Goal: Task Accomplishment & Management: Manage account settings

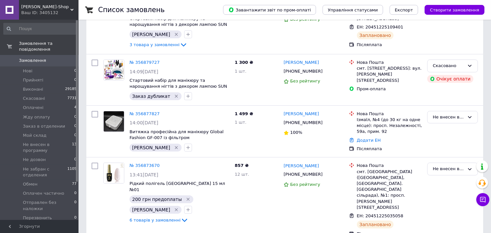
scroll to position [145, 0]
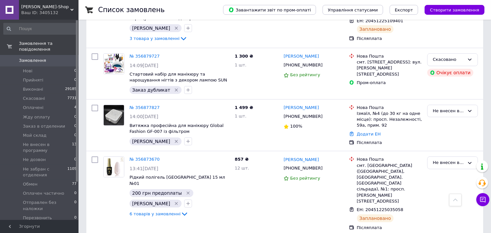
click at [61, 8] on span "Mary-Shop" at bounding box center [45, 7] width 49 height 6
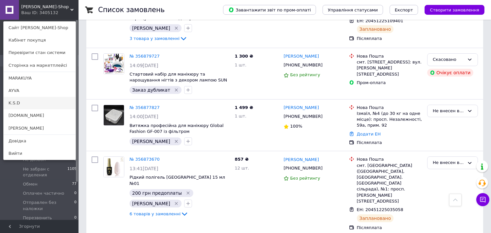
click at [31, 101] on link "K.S.D" at bounding box center [40, 103] width 72 height 12
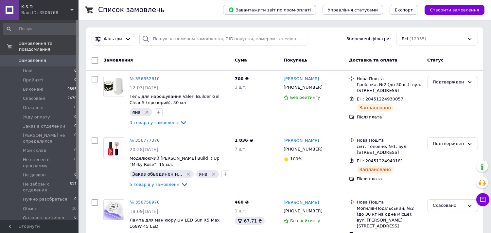
click at [43, 10] on div "Ваш ID: 3506768" at bounding box center [49, 13] width 57 height 6
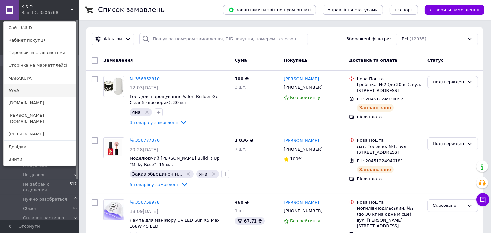
click at [42, 88] on link "AYVA" at bounding box center [40, 90] width 72 height 12
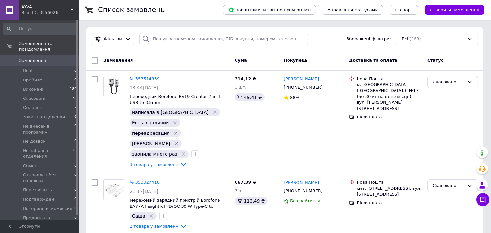
click at [39, 7] on span "AYVA" at bounding box center [45, 7] width 49 height 6
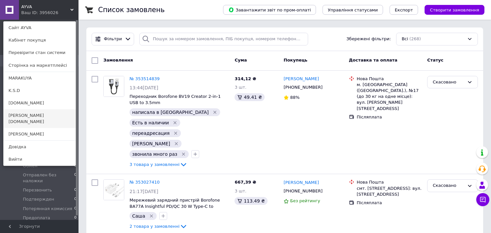
click at [32, 117] on link "[PERSON_NAME][DOMAIN_NAME]" at bounding box center [40, 118] width 72 height 18
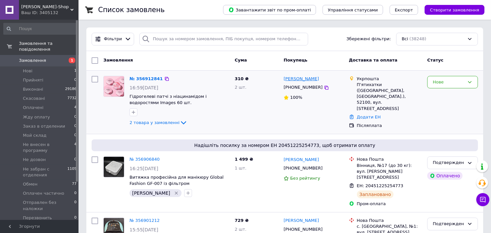
click at [290, 80] on link "Ольга Бурець" at bounding box center [301, 79] width 35 height 6
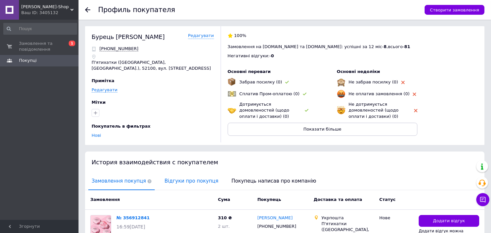
click at [168, 181] on span "Відгуки про покупця" at bounding box center [191, 181] width 60 height 17
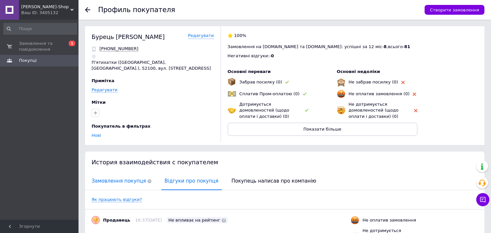
click at [128, 182] on span "Замовлення покупця" at bounding box center [121, 181] width 66 height 17
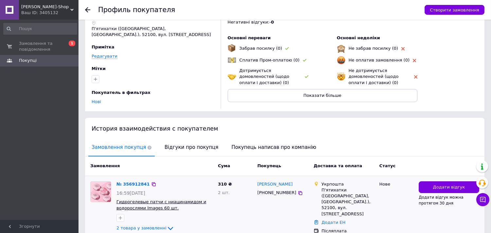
scroll to position [64, 0]
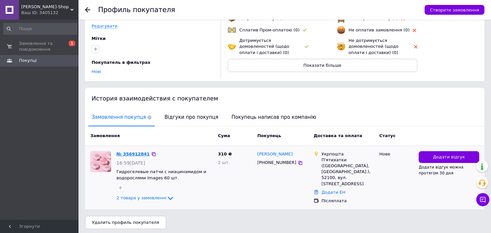
click at [130, 153] on link "№ 356912841" at bounding box center [132, 153] width 33 height 5
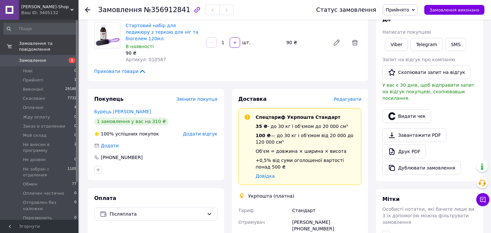
scroll to position [109, 0]
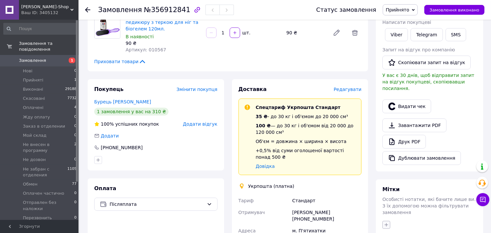
click at [388, 222] on icon "button" at bounding box center [386, 224] width 5 height 5
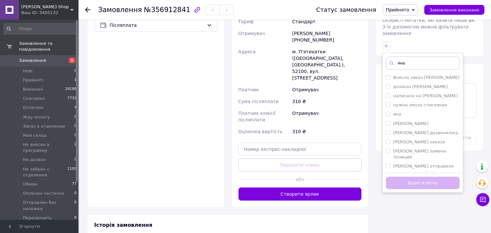
scroll to position [290, 0]
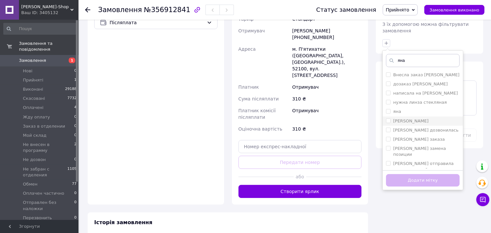
type input "яна"
click at [387, 118] on input "[PERSON_NAME]" at bounding box center [388, 120] width 4 height 4
checkbox input "true"
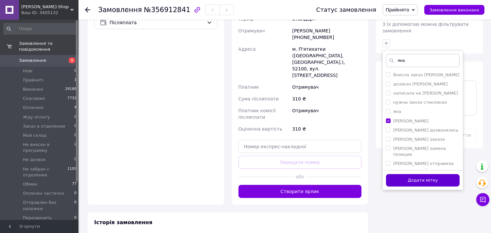
click at [422, 174] on button "Додати мітку" at bounding box center [423, 180] width 74 height 13
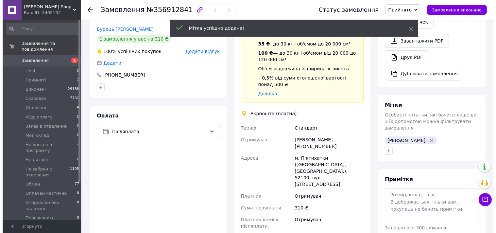
scroll to position [36, 0]
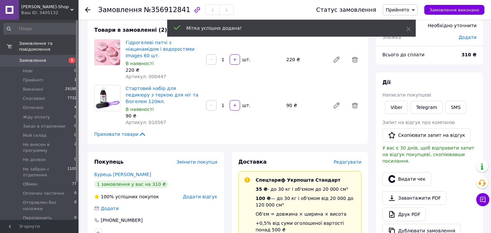
click at [351, 159] on span "Редагувати" at bounding box center [348, 161] width 28 height 5
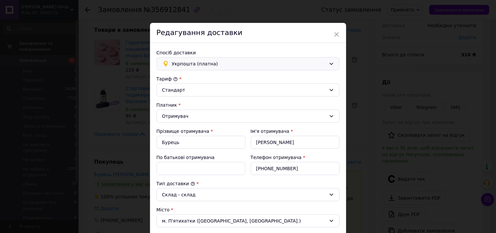
click at [221, 62] on span "Укрпошта (платна)" at bounding box center [249, 63] width 154 height 7
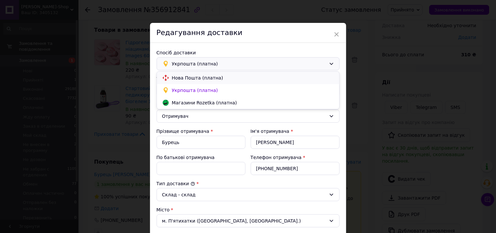
click at [219, 77] on span "Нова Пошта (платна)" at bounding box center [253, 78] width 162 height 7
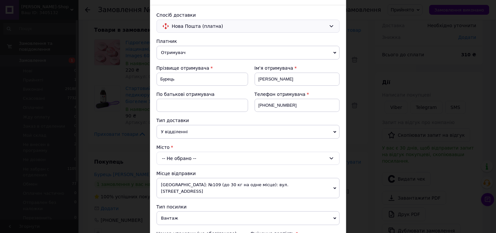
scroll to position [73, 0]
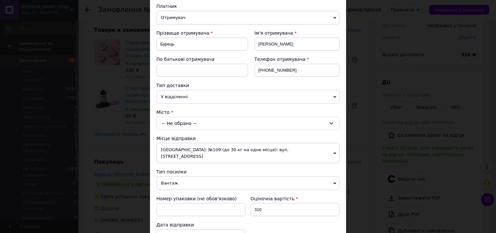
click at [223, 122] on div "-- Не обрано --" at bounding box center [248, 123] width 183 height 13
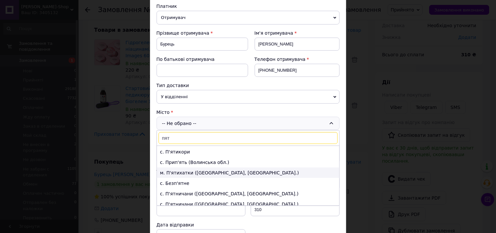
type input "пят"
click at [225, 173] on li "м. П'ятихатки (Дніпропетровська обл., Кам'янський р-н.)" at bounding box center [248, 172] width 182 height 10
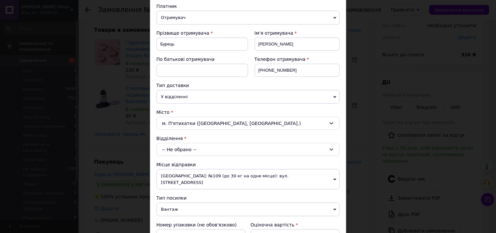
click at [223, 148] on div "-- Не обрано --" at bounding box center [248, 149] width 183 height 13
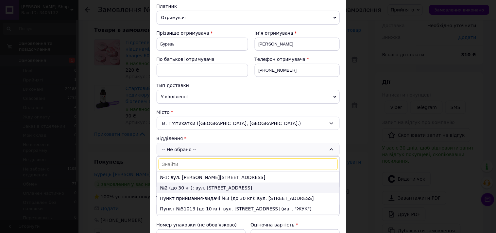
scroll to position [109, 0]
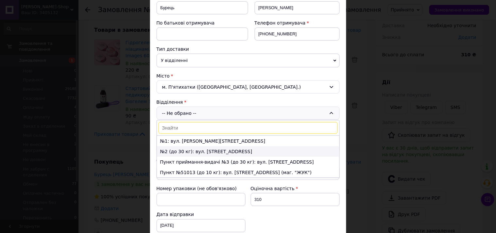
click at [220, 153] on li "№2 (до 30 кг): вул. Українська, 14а" at bounding box center [248, 151] width 182 height 10
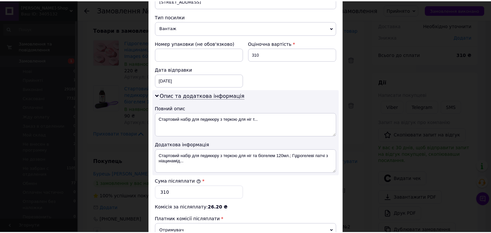
scroll to position [340, 0]
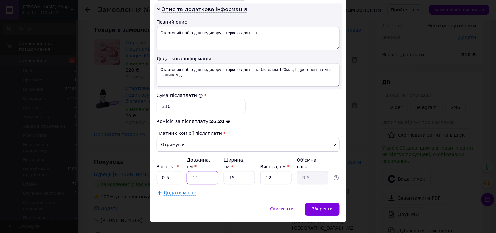
click at [211, 171] on input "11" at bounding box center [202, 177] width 31 height 13
click at [210, 171] on input "11" at bounding box center [202, 177] width 31 height 13
type input "1"
type input "0.1"
type input "10"
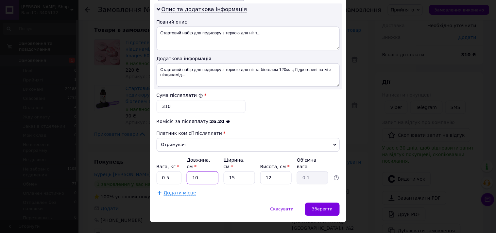
type input "0.45"
type input "10"
click at [237, 171] on input "15" at bounding box center [239, 177] width 31 height 13
type input "1"
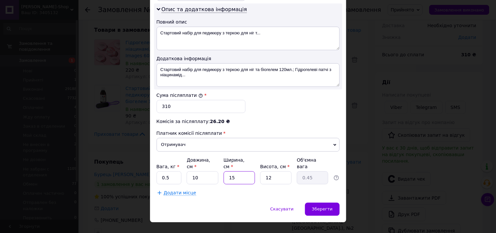
type input "0.1"
type input "10"
type input "0.3"
type input "10"
click at [275, 171] on input "12" at bounding box center [275, 177] width 31 height 13
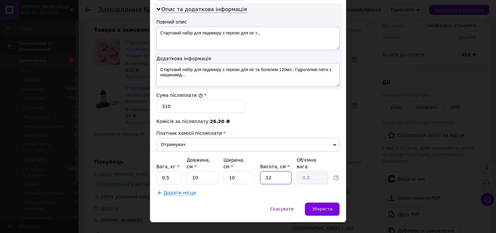
click at [275, 171] on input "12" at bounding box center [275, 177] width 31 height 13
type input "1"
type input "0.1"
type input "10"
type input "0.25"
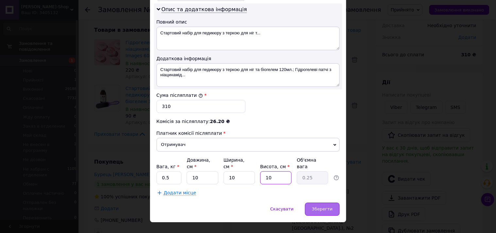
type input "10"
click at [334, 202] on div "Зберегти" at bounding box center [322, 208] width 34 height 13
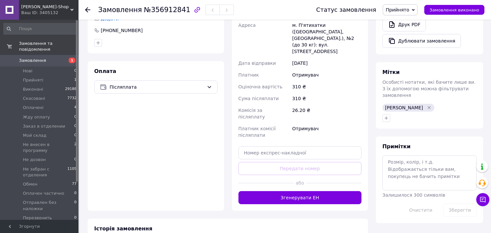
scroll to position [254, 0]
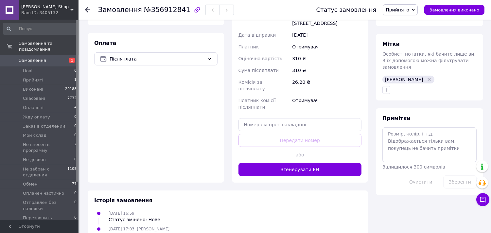
click at [332, 163] on button "Згенерувати ЕН" at bounding box center [299, 169] width 123 height 13
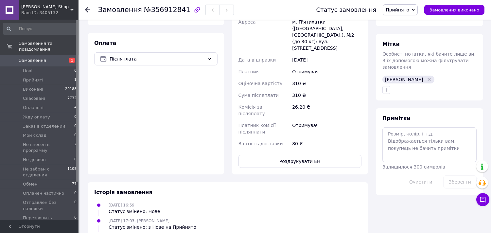
click at [54, 6] on span "Mary-Shop" at bounding box center [45, 7] width 49 height 6
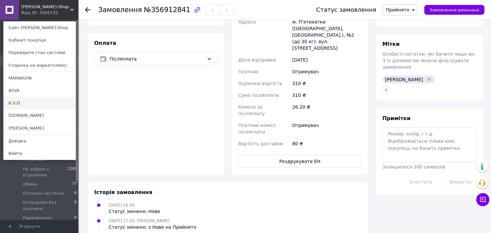
click at [38, 104] on link "K.S.D" at bounding box center [40, 103] width 72 height 12
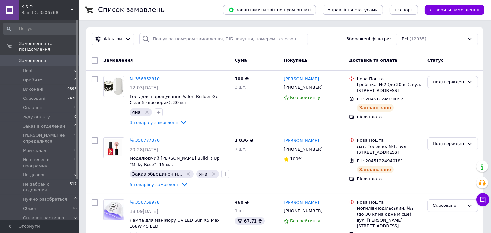
click at [52, 12] on div "Ваш ID: 3506768" at bounding box center [49, 13] width 57 height 6
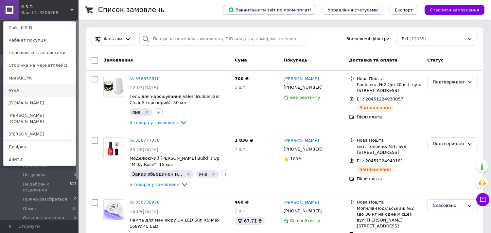
click at [34, 89] on link "AYVA" at bounding box center [40, 90] width 72 height 12
